Goal: Task Accomplishment & Management: Manage account settings

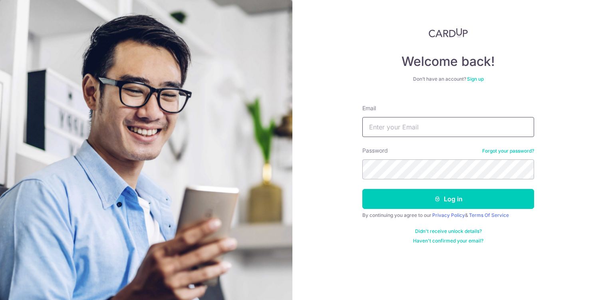
click at [381, 131] on input "Email" at bounding box center [448, 127] width 172 height 20
type input "[PERSON_NAME][EMAIL_ADDRESS][DOMAIN_NAME]"
click at [362, 189] on button "Log in" at bounding box center [448, 199] width 172 height 20
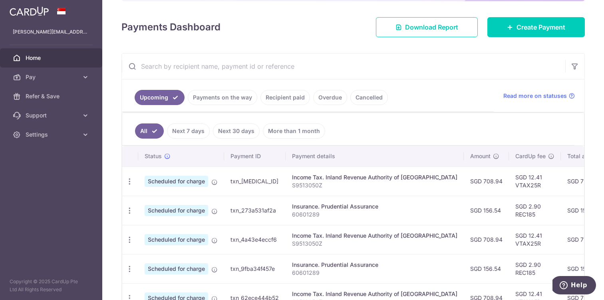
scroll to position [137, 0]
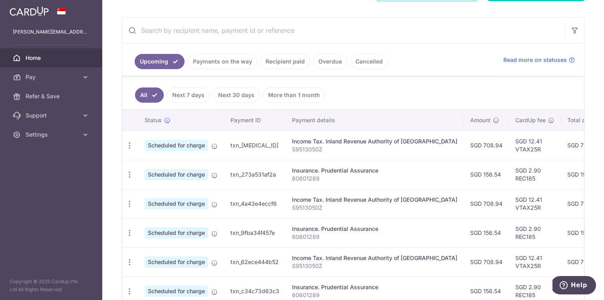
click at [223, 64] on link "Payments on the way" at bounding box center [223, 61] width 70 height 15
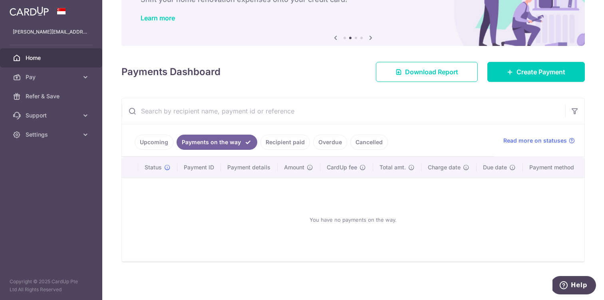
click at [299, 148] on link "Recipient paid" at bounding box center [286, 142] width 50 height 15
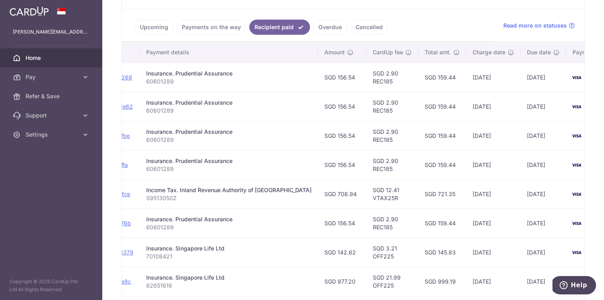
scroll to position [0, 132]
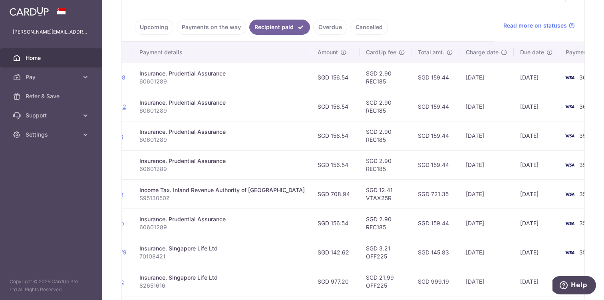
click at [162, 25] on link "Upcoming" at bounding box center [154, 27] width 39 height 15
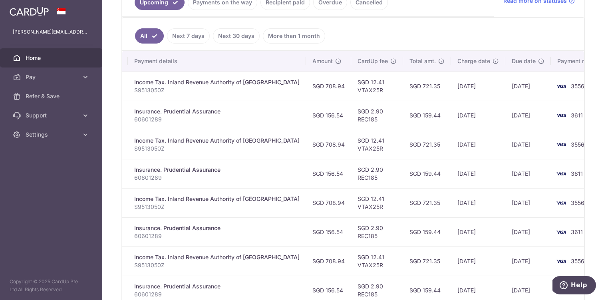
scroll to position [0, 0]
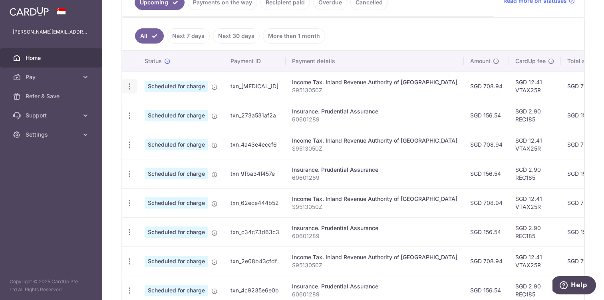
click at [131, 86] on icon "button" at bounding box center [129, 86] width 8 height 8
click at [149, 130] on span "Cancel payment" at bounding box center [172, 128] width 54 height 10
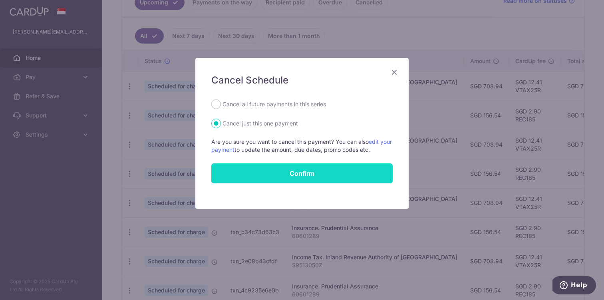
click at [272, 176] on button "Confirm" at bounding box center [301, 173] width 181 height 20
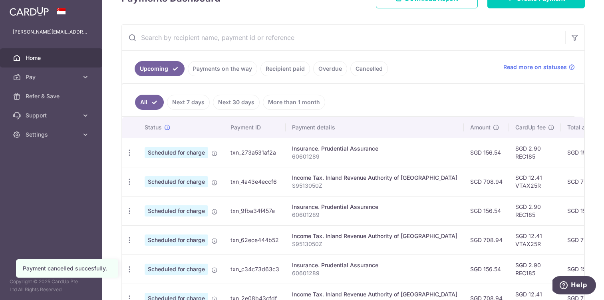
scroll to position [131, 0]
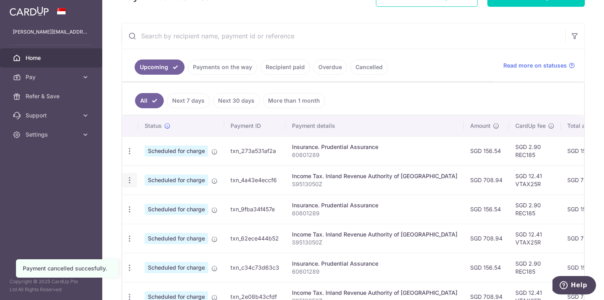
click at [127, 181] on icon "button" at bounding box center [129, 180] width 8 height 8
click at [150, 221] on span "Cancel payment" at bounding box center [172, 222] width 54 height 10
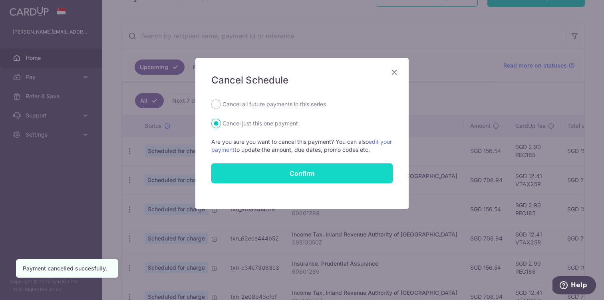
click at [321, 171] on button "Confirm" at bounding box center [301, 173] width 181 height 20
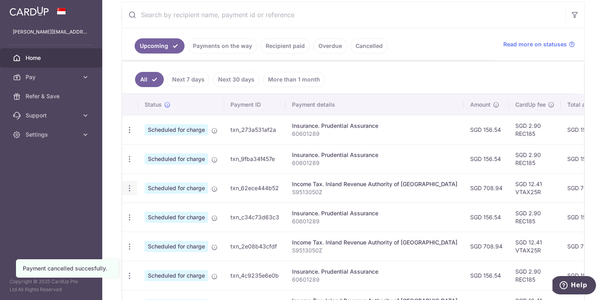
click at [132, 190] on icon "button" at bounding box center [129, 188] width 8 height 8
click at [175, 227] on span "Cancel payment" at bounding box center [172, 230] width 54 height 10
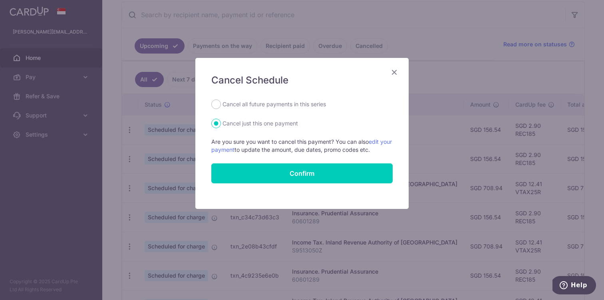
click at [277, 100] on label "Cancel all future payments in this series" at bounding box center [275, 105] width 104 height 10
click at [221, 100] on input "Cancel all future payments in this series" at bounding box center [216, 105] width 10 height 10
radio input "true"
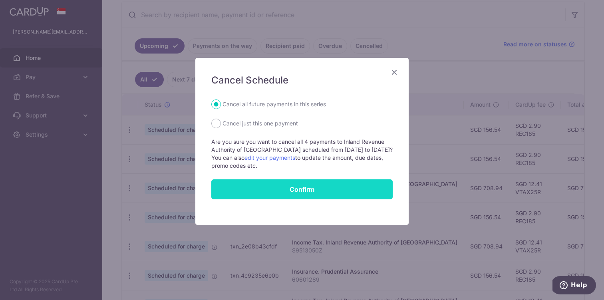
click at [284, 193] on button "Confirm" at bounding box center [301, 189] width 181 height 20
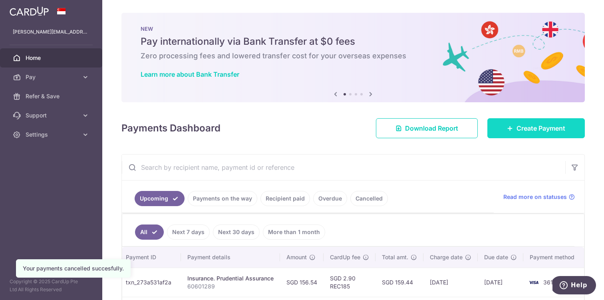
click at [524, 136] on link "Create Payment" at bounding box center [537, 128] width 98 height 20
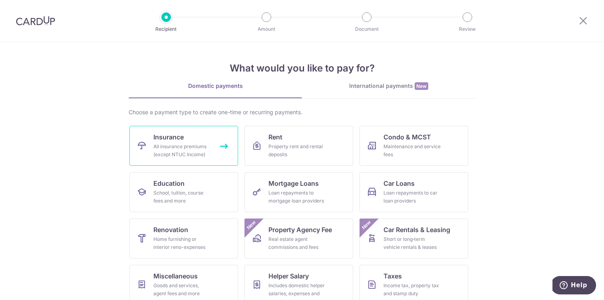
click at [179, 133] on span "Insurance" at bounding box center [168, 137] width 30 height 10
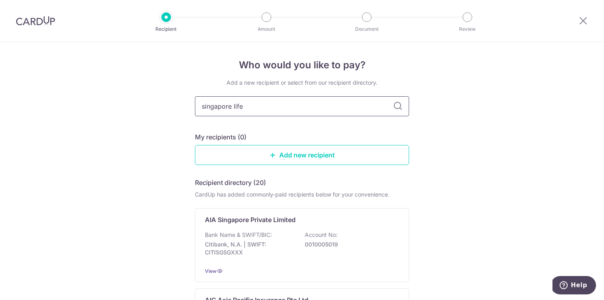
type input "singapore life"
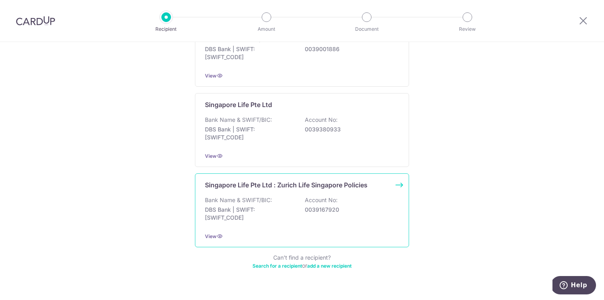
scroll to position [438, 0]
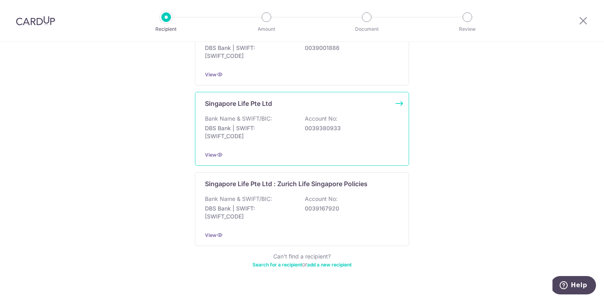
click at [314, 131] on p "0039380933" at bounding box center [350, 128] width 90 height 8
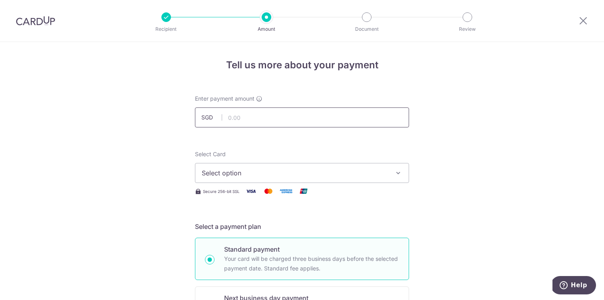
click at [292, 117] on input "text" at bounding box center [302, 118] width 214 height 20
click at [280, 168] on button "Select option" at bounding box center [302, 173] width 214 height 20
type input "16,000.00"
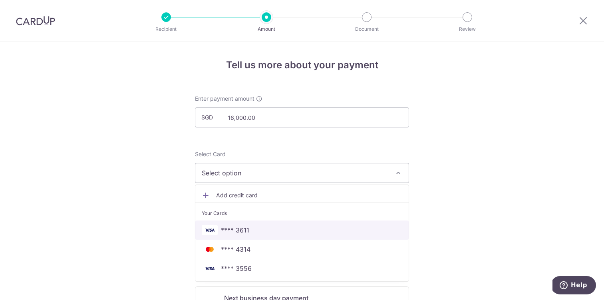
click at [263, 232] on span "**** 3611" at bounding box center [302, 230] width 201 height 10
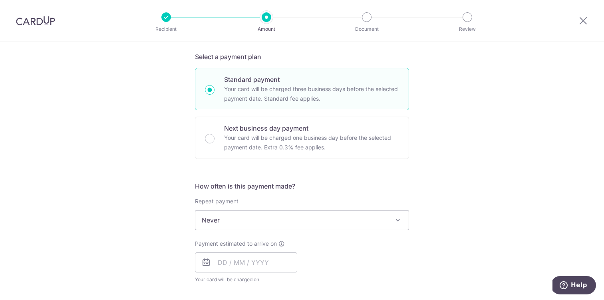
scroll to position [168, 0]
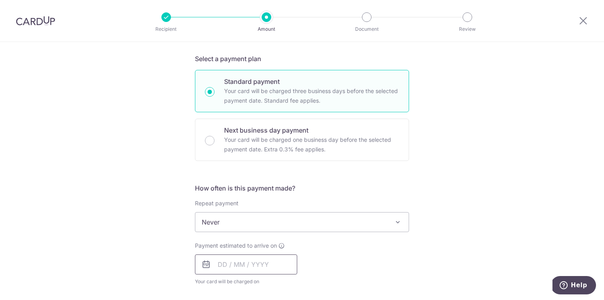
click at [253, 265] on input "text" at bounding box center [246, 265] width 102 height 20
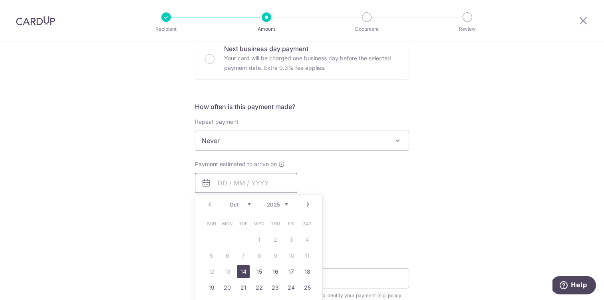
scroll to position [267, 0]
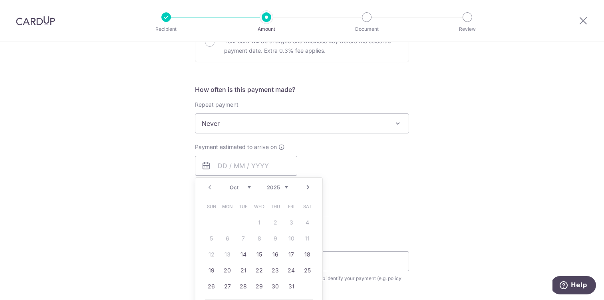
click at [361, 225] on form "Enter payment amount SGD 16,000.00 16000.00 Select Card **** 3611 Add credit ca…" at bounding box center [302, 144] width 214 height 633
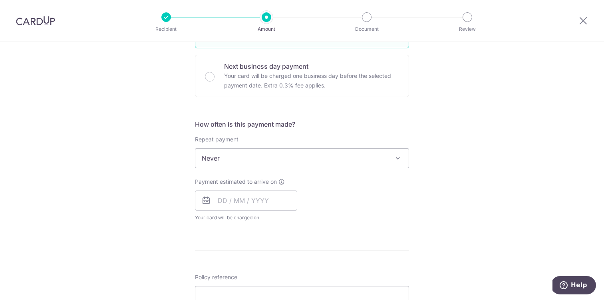
scroll to position [235, 0]
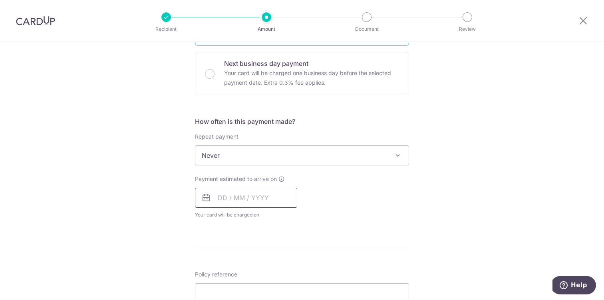
click at [267, 191] on input "text" at bounding box center [246, 198] width 102 height 20
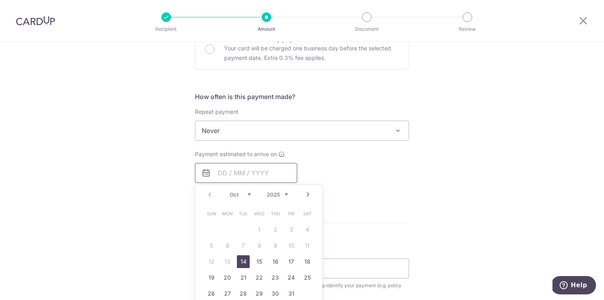
scroll to position [262, 0]
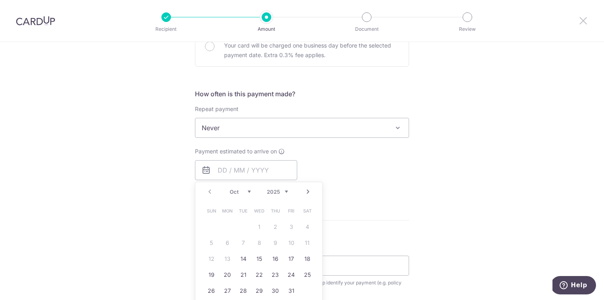
click at [583, 22] on icon at bounding box center [584, 21] width 10 height 10
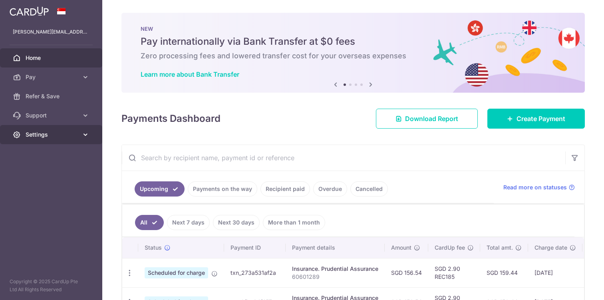
click at [80, 134] on link "Settings" at bounding box center [51, 134] width 102 height 19
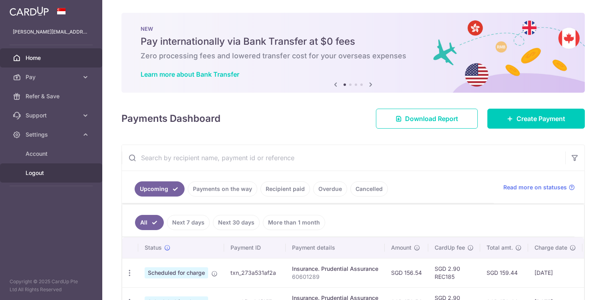
click at [50, 173] on span "Logout" at bounding box center [52, 173] width 53 height 8
